Goal: Book appointment/travel/reservation

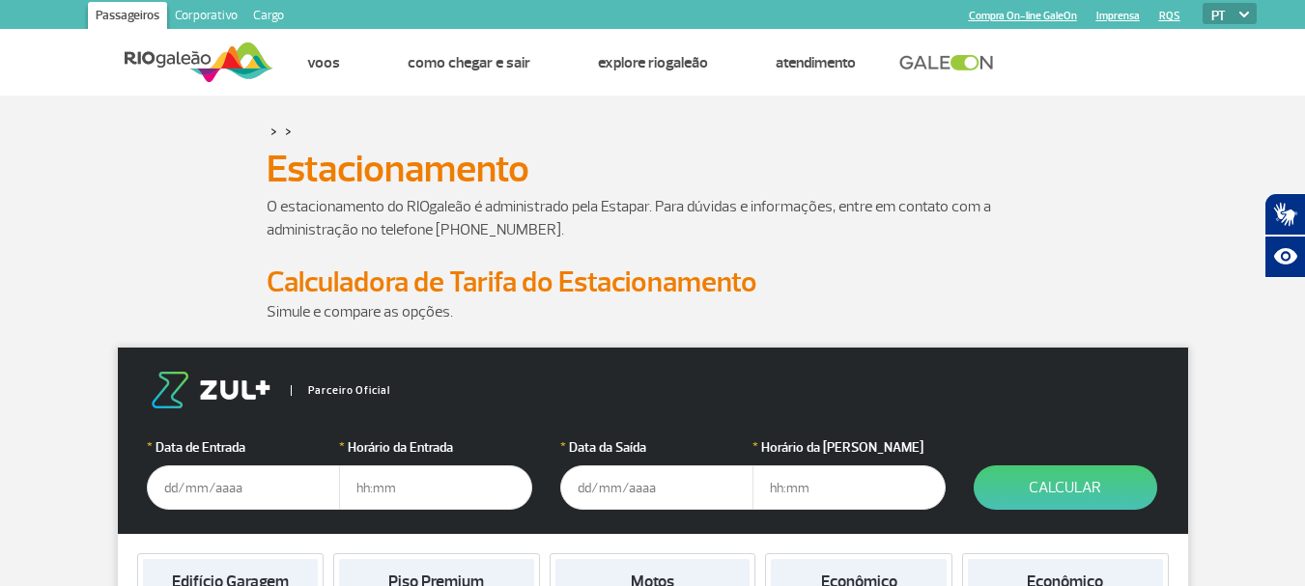
click at [229, 500] on input "text" at bounding box center [243, 488] width 193 height 44
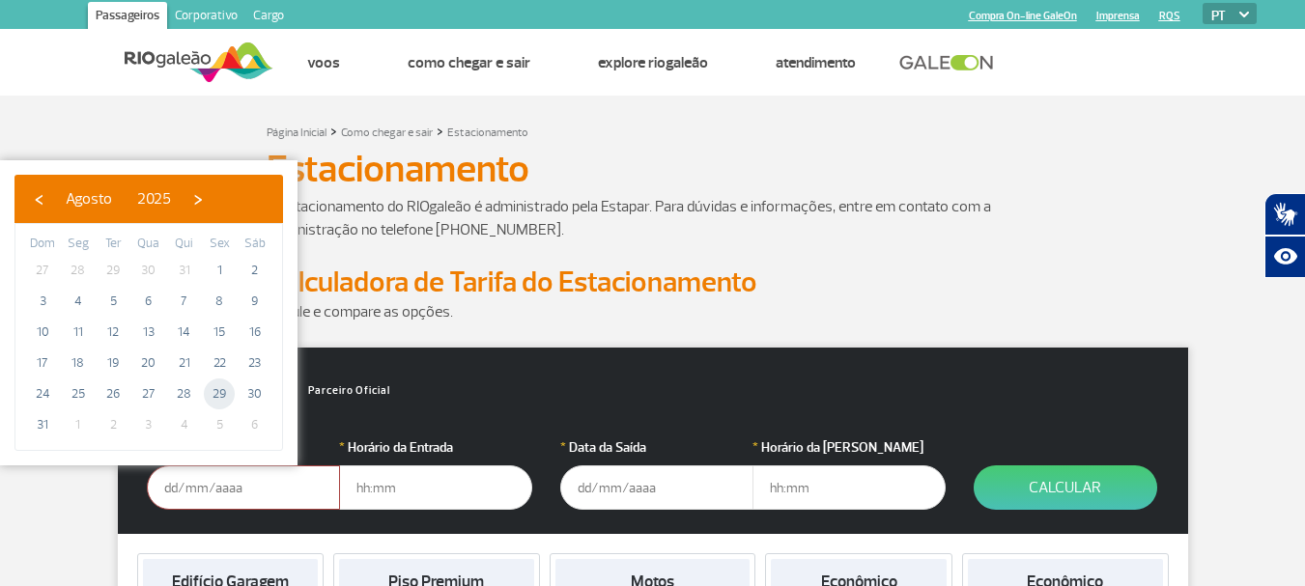
click at [223, 394] on span "29" at bounding box center [219, 394] width 31 height 31
type input "29/08/2025"
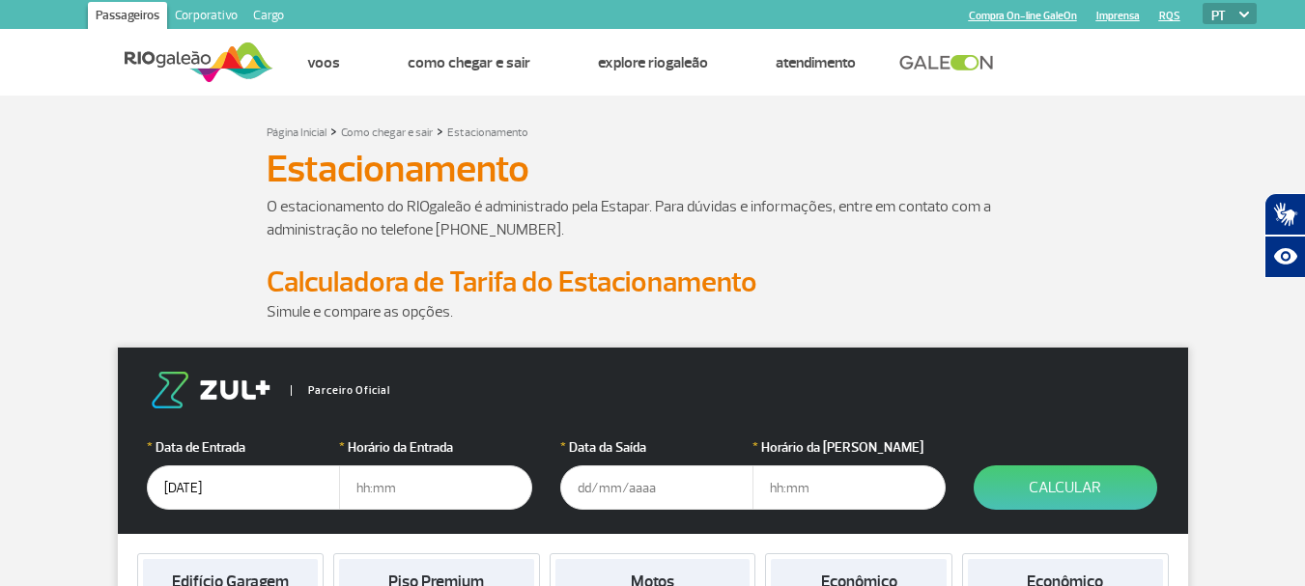
click at [404, 483] on input "text" at bounding box center [435, 488] width 193 height 44
type input "05:00"
click at [592, 493] on input "text" at bounding box center [656, 488] width 193 height 44
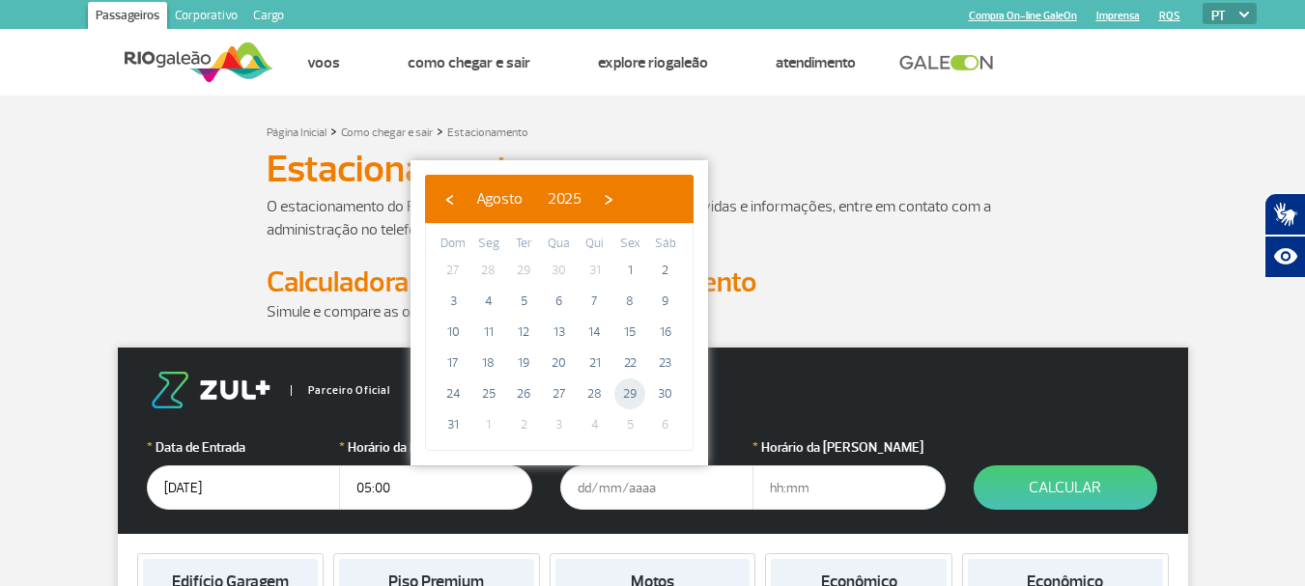
click at [631, 390] on span "29" at bounding box center [629, 394] width 31 height 31
type input "29/08/2025"
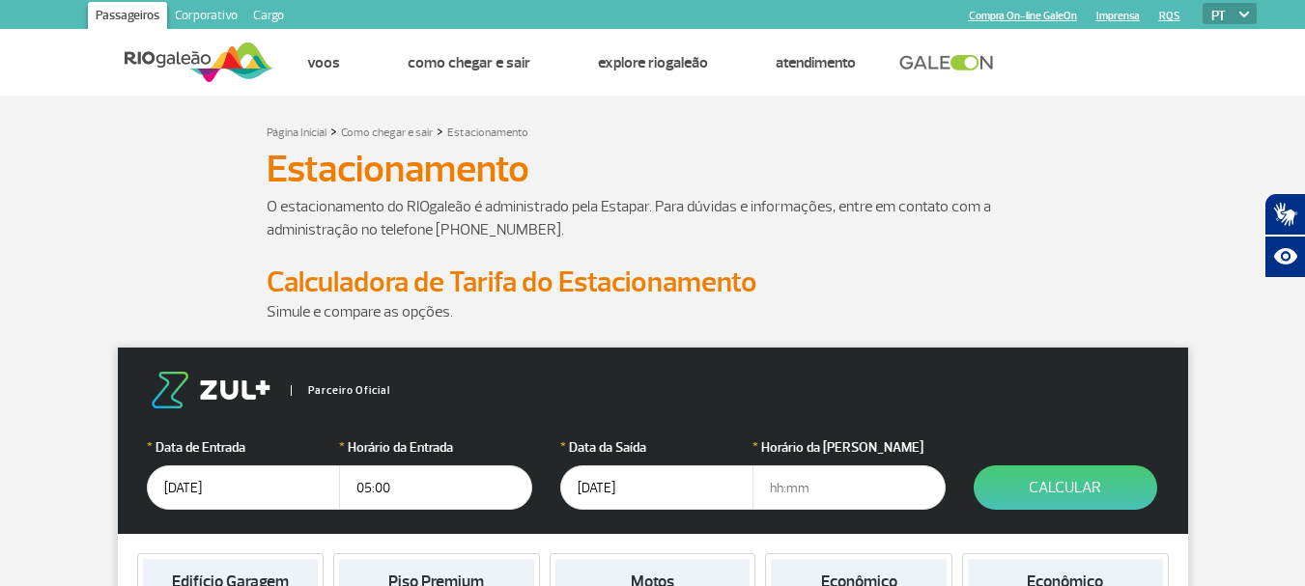
click at [773, 499] on input "text" at bounding box center [848, 488] width 193 height 44
type input "23:30"
click at [1081, 487] on button "Calcular" at bounding box center [1066, 488] width 184 height 44
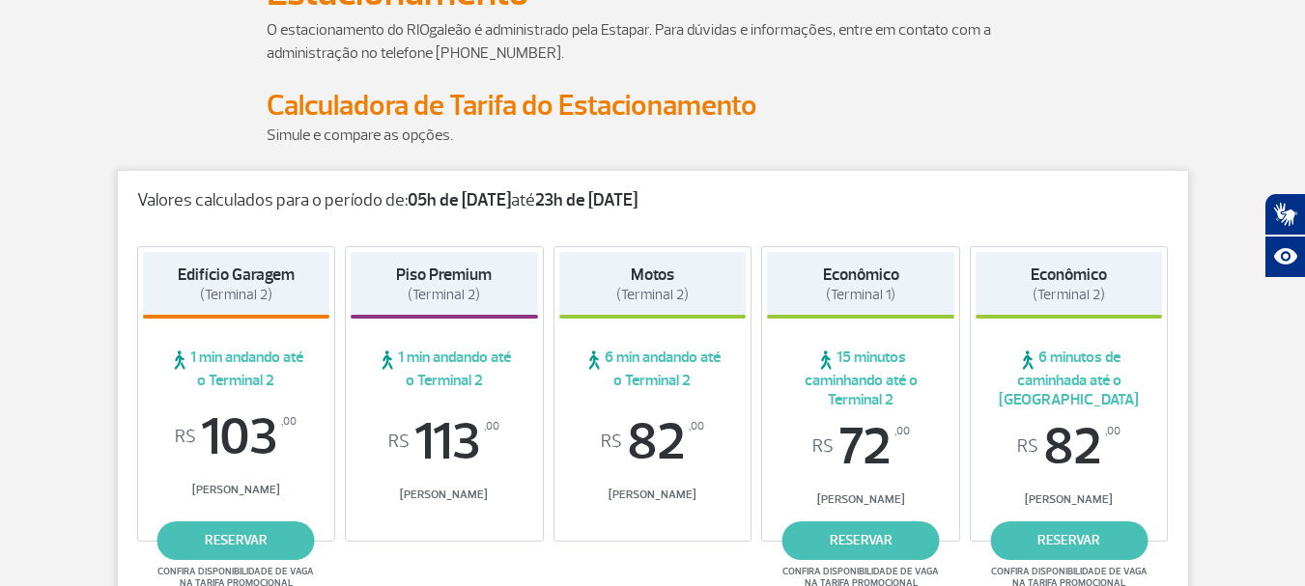
scroll to position [183, 0]
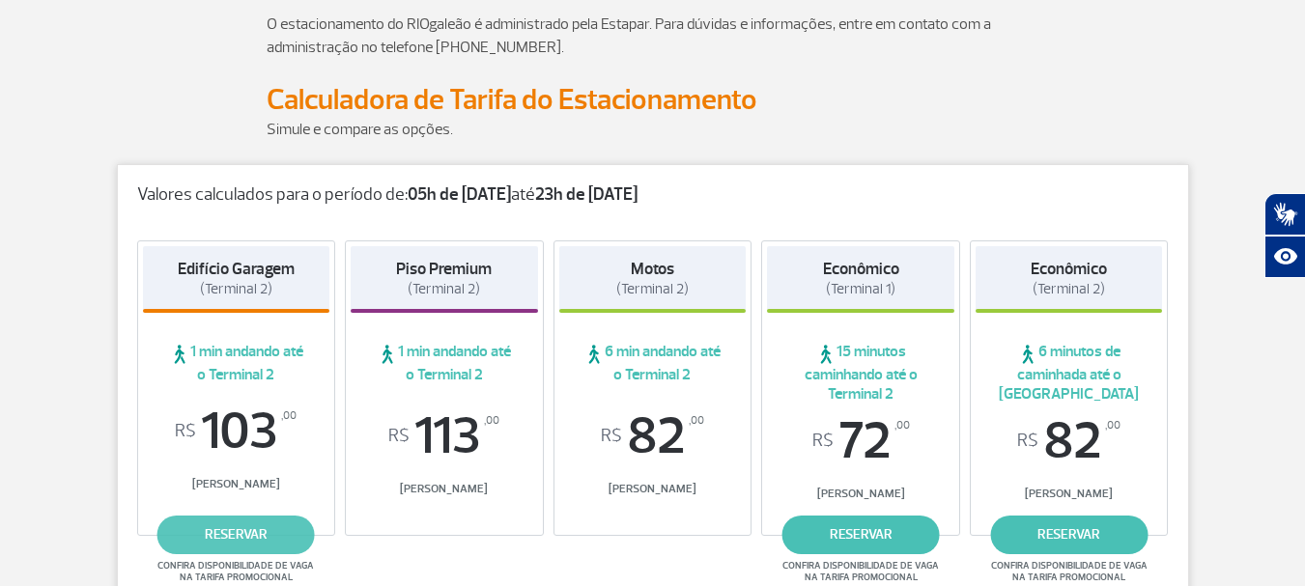
click at [225, 534] on link "reservar" at bounding box center [235, 535] width 157 height 39
